Goal: Information Seeking & Learning: Learn about a topic

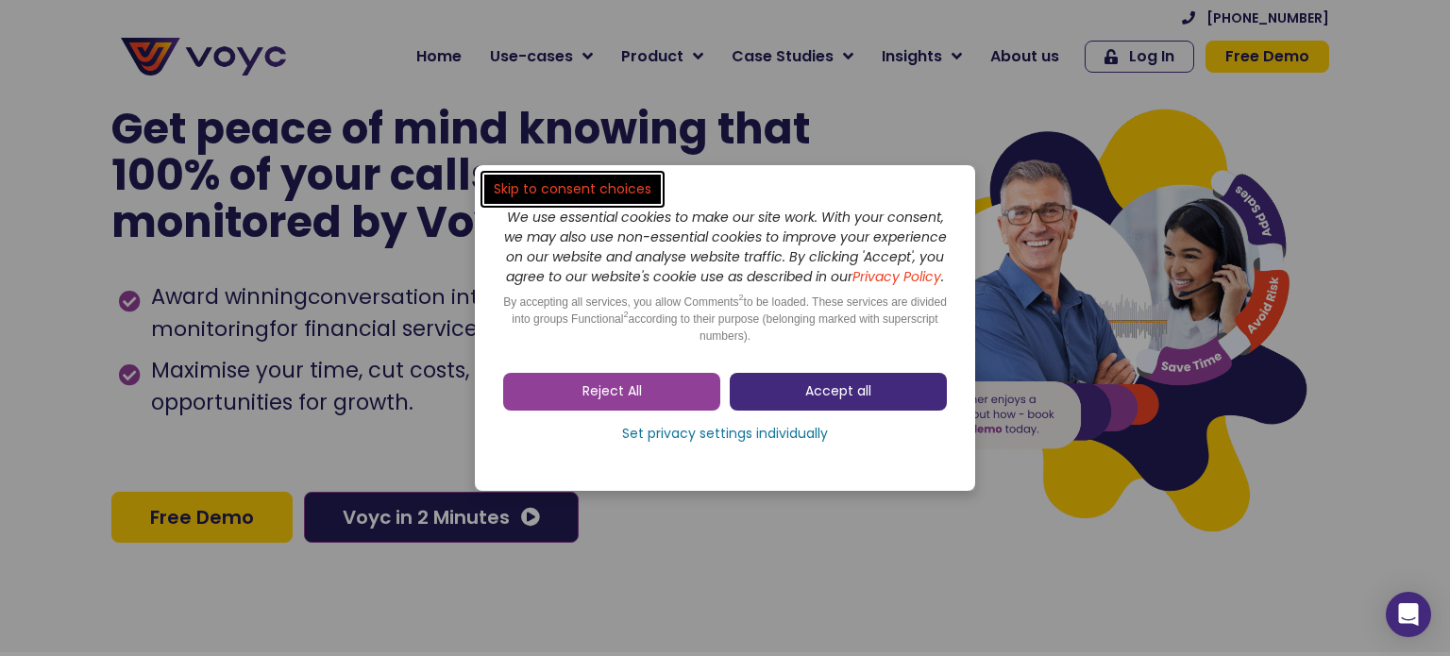
click at [872, 394] on link "Accept all" at bounding box center [838, 392] width 217 height 38
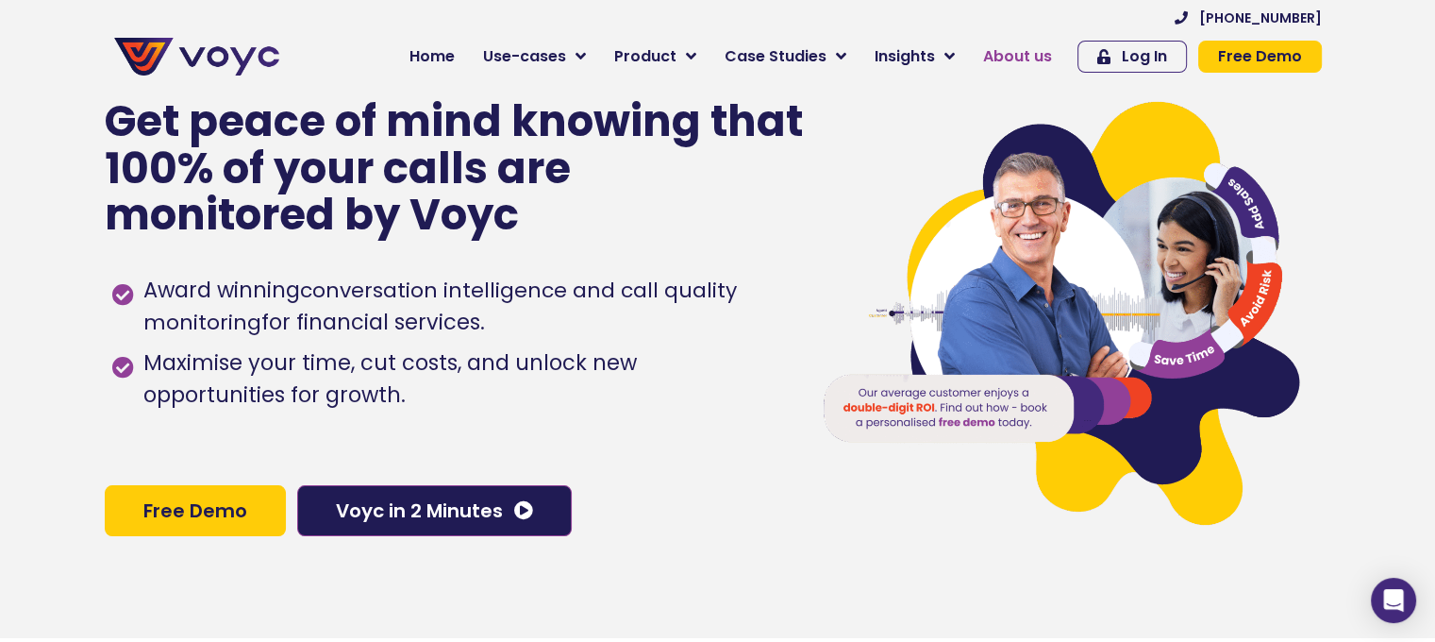
click at [1032, 60] on span "About us" at bounding box center [1017, 56] width 69 height 23
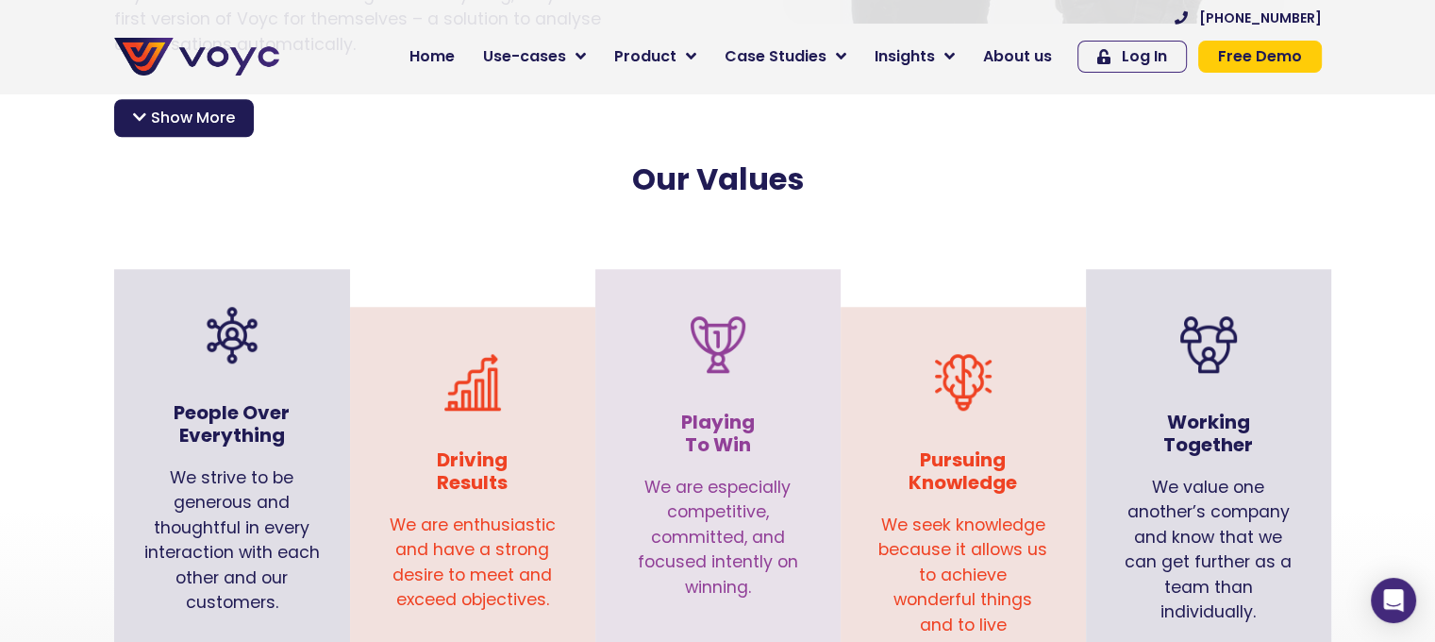
scroll to position [1780, 0]
